Goal: Navigation & Orientation: Find specific page/section

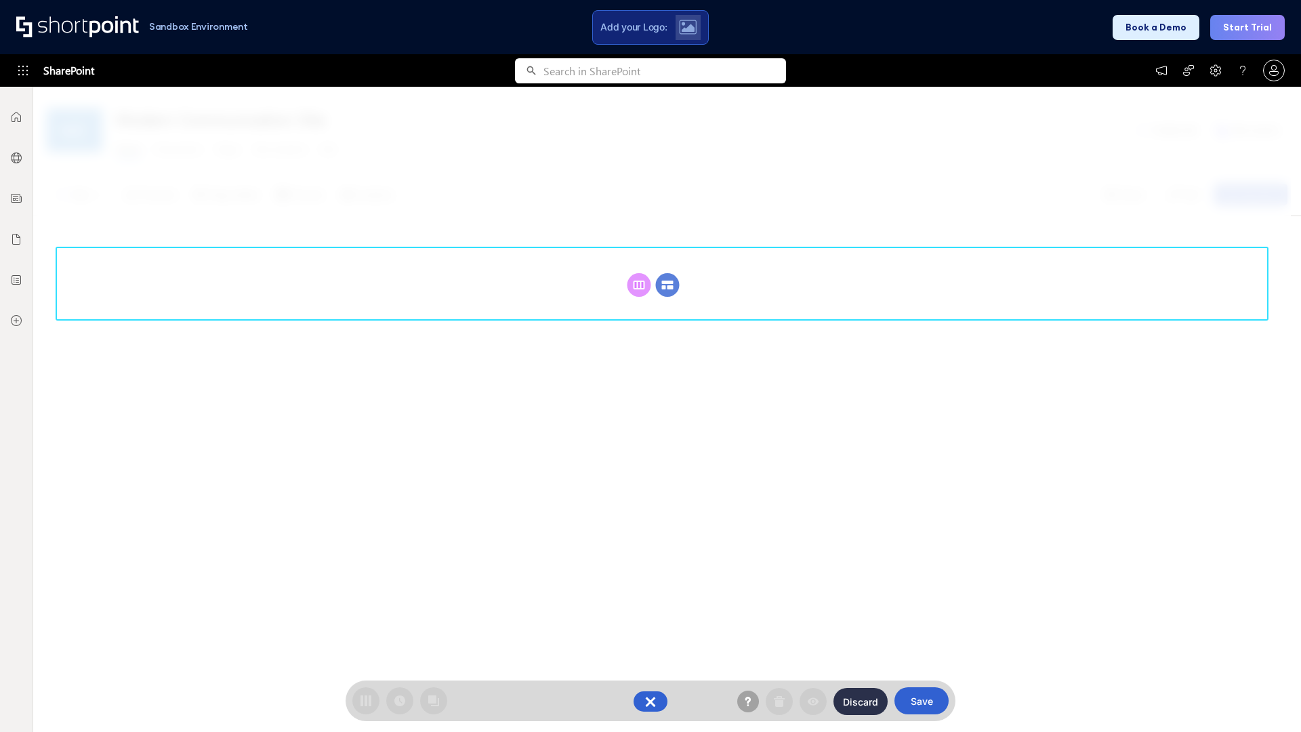
scroll to position [186, 0]
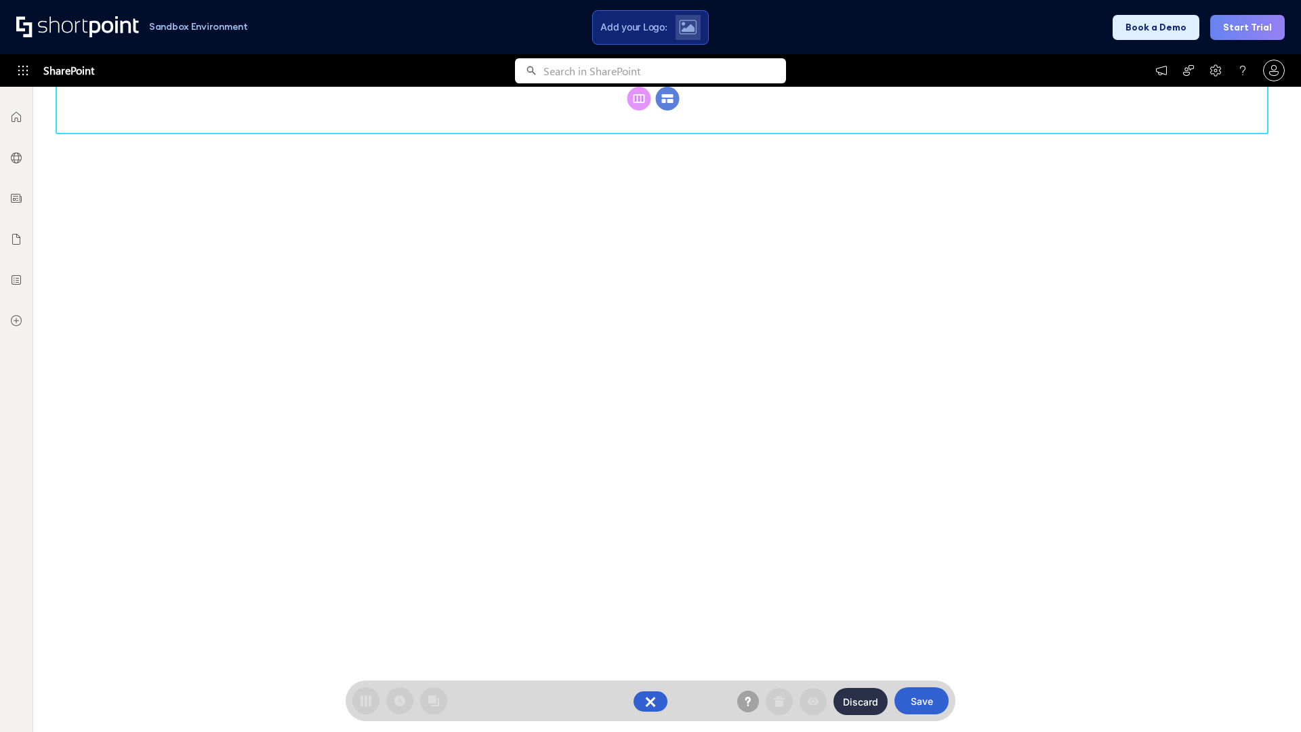
click at [667, 110] on circle at bounding box center [668, 99] width 24 height 24
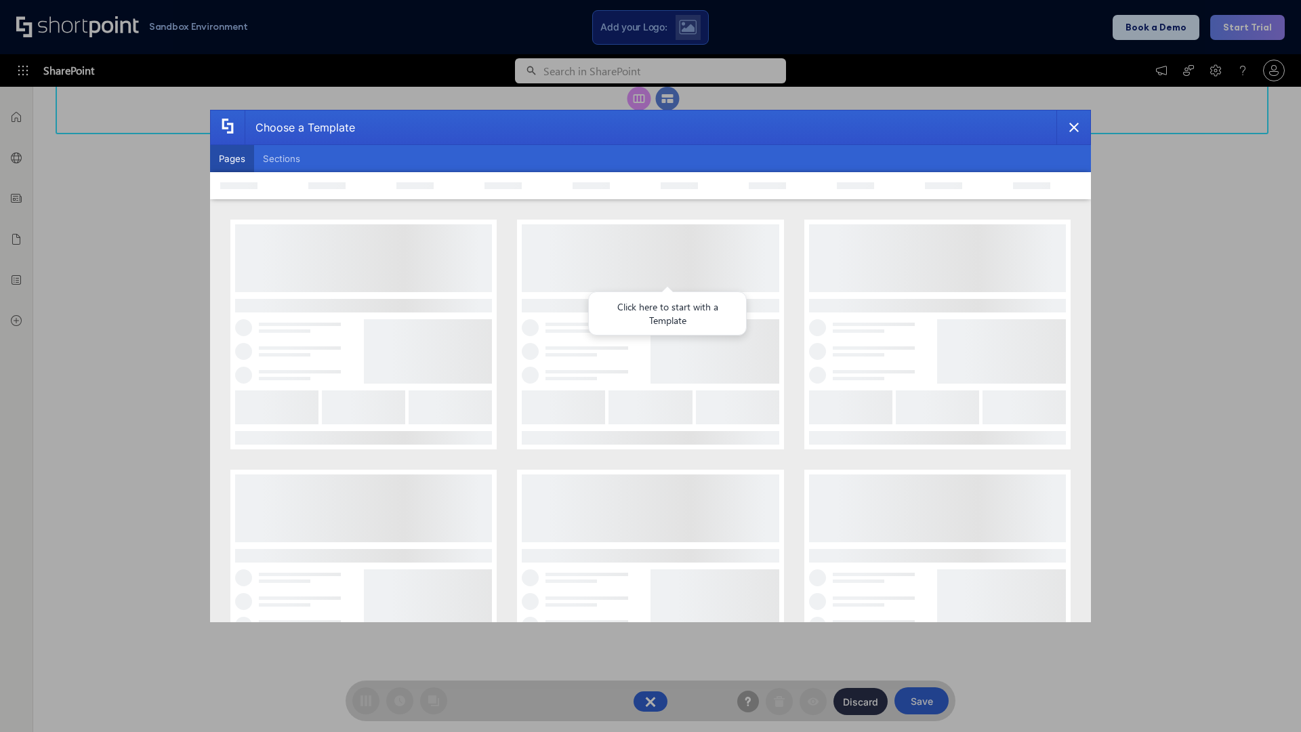
scroll to position [0, 0]
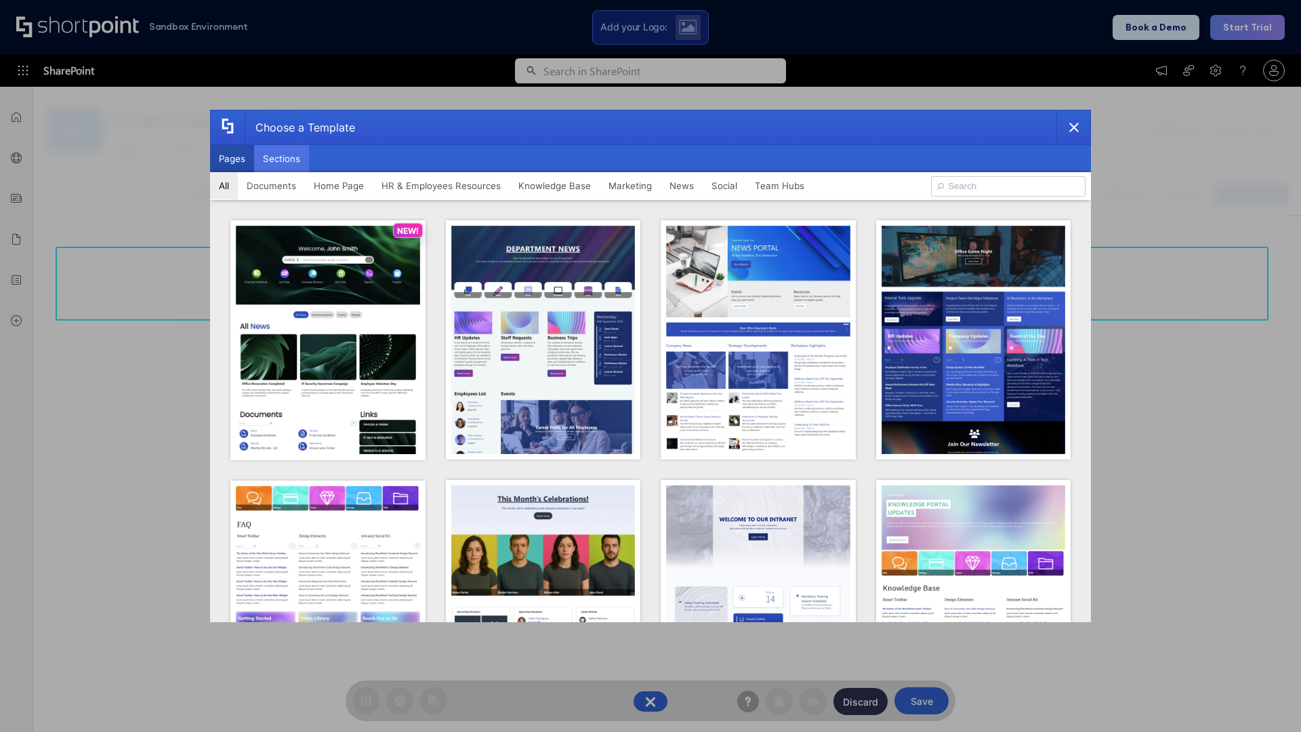
click at [281, 159] on button "Sections" at bounding box center [281, 158] width 55 height 27
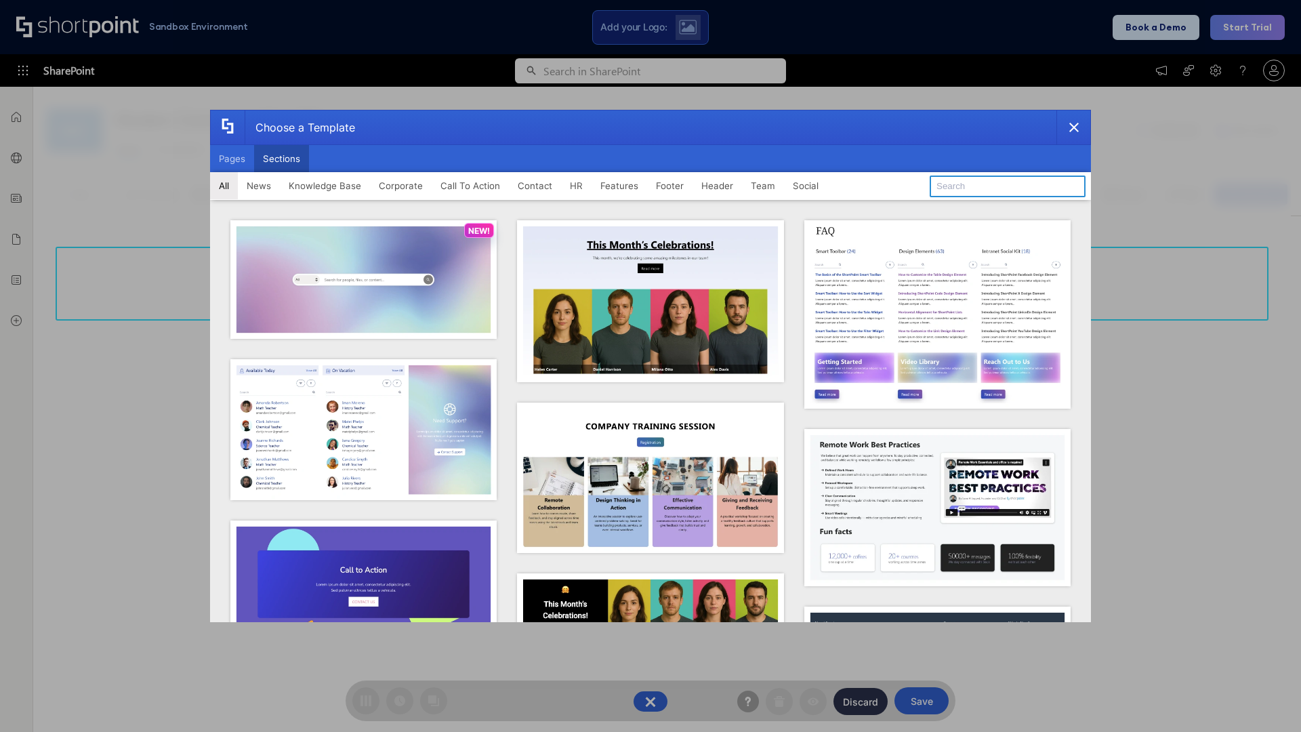
type input "Resources"
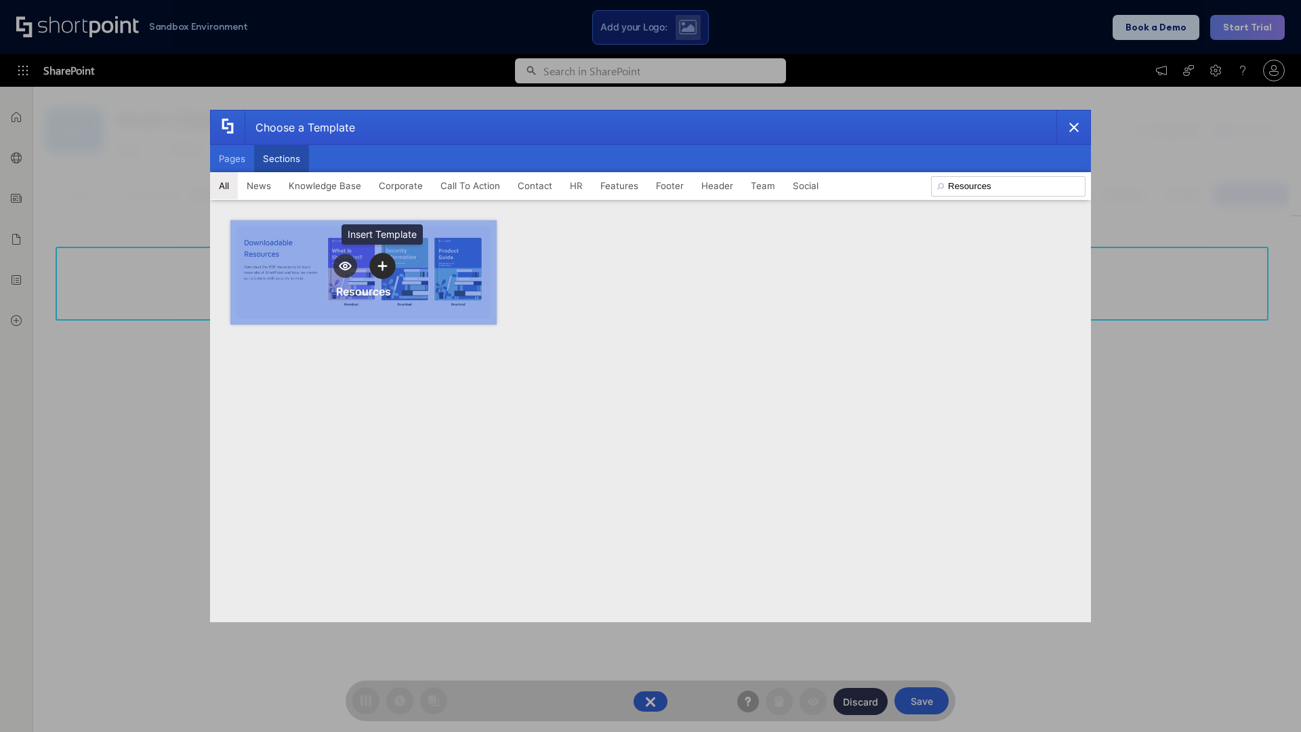
click at [382, 266] on icon "template selector" at bounding box center [381, 265] width 9 height 9
